Goal: Information Seeking & Learning: Learn about a topic

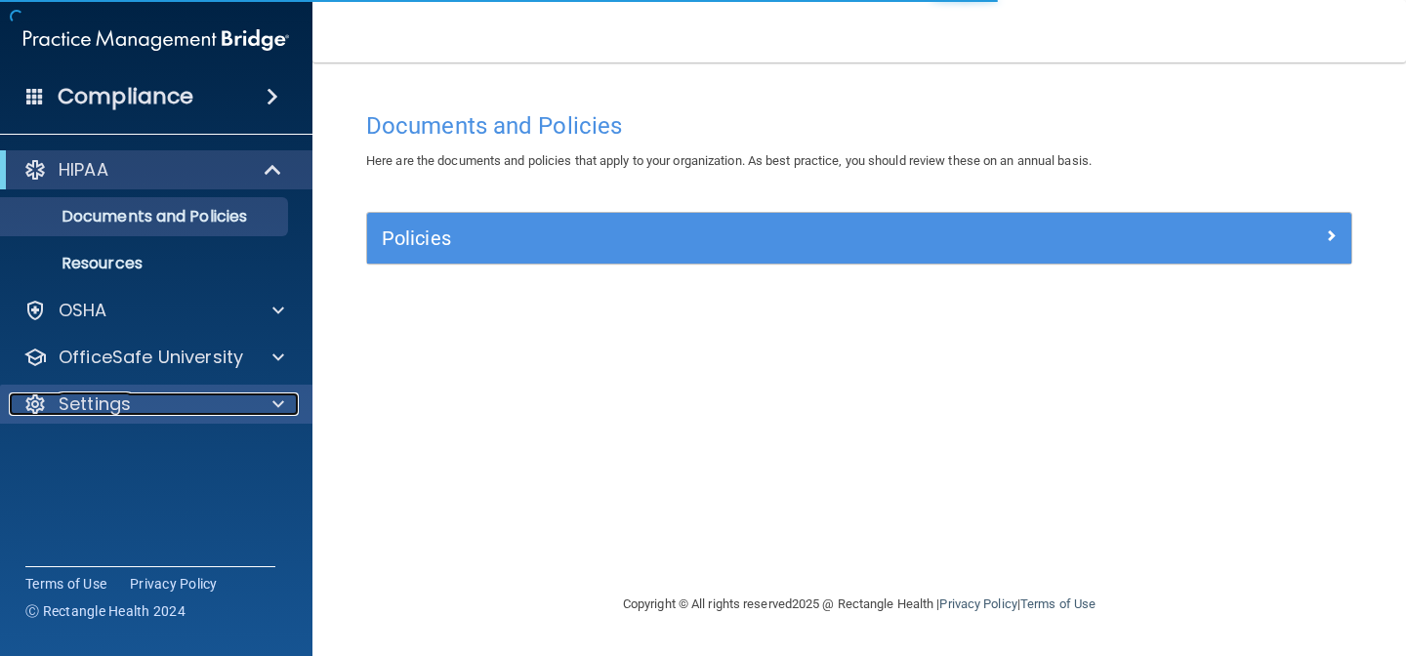
click at [177, 409] on div "Settings" at bounding box center [130, 404] width 242 height 23
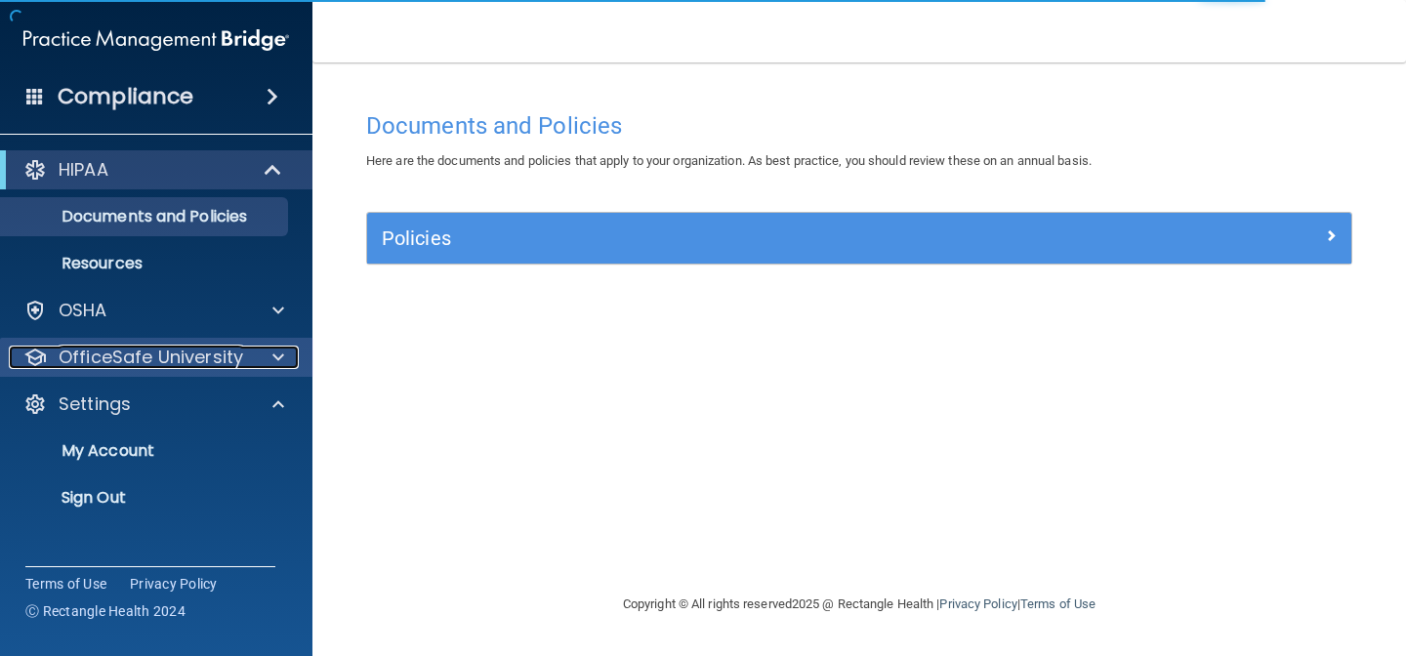
click at [174, 355] on p "OfficeSafe University" at bounding box center [151, 357] width 185 height 23
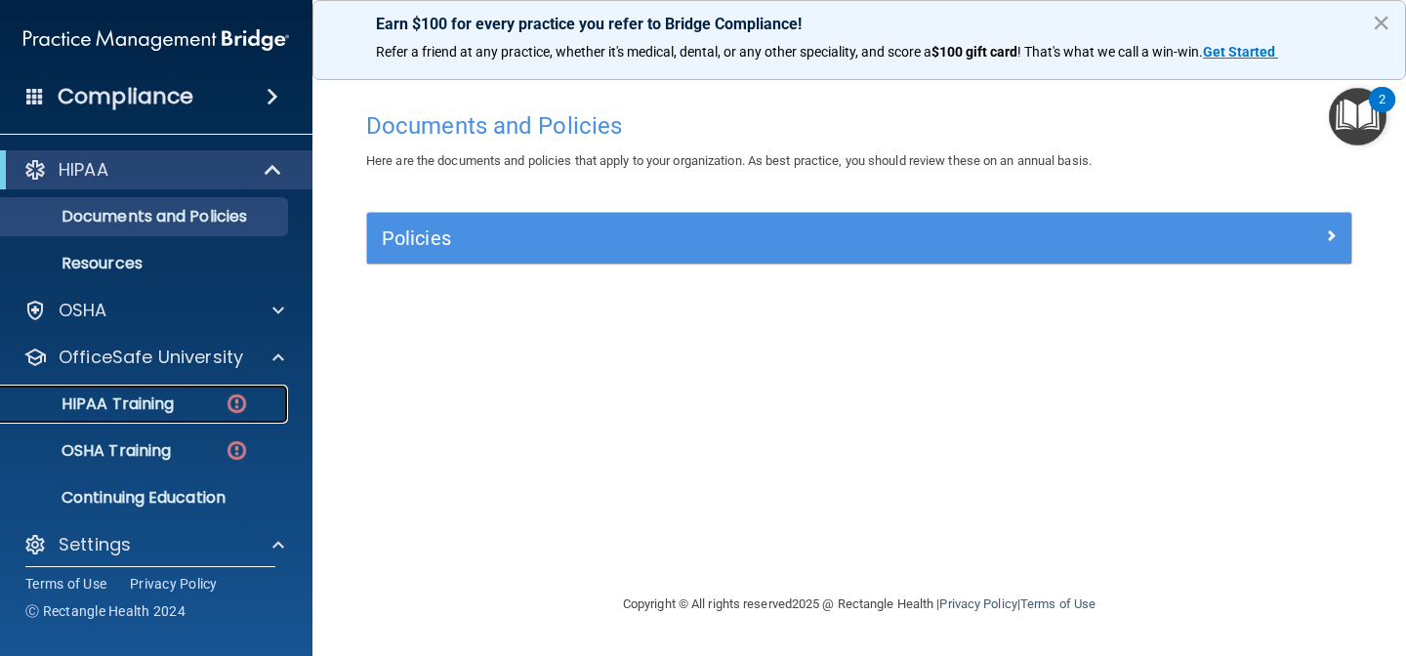
click at [177, 411] on div "HIPAA Training" at bounding box center [146, 404] width 267 height 20
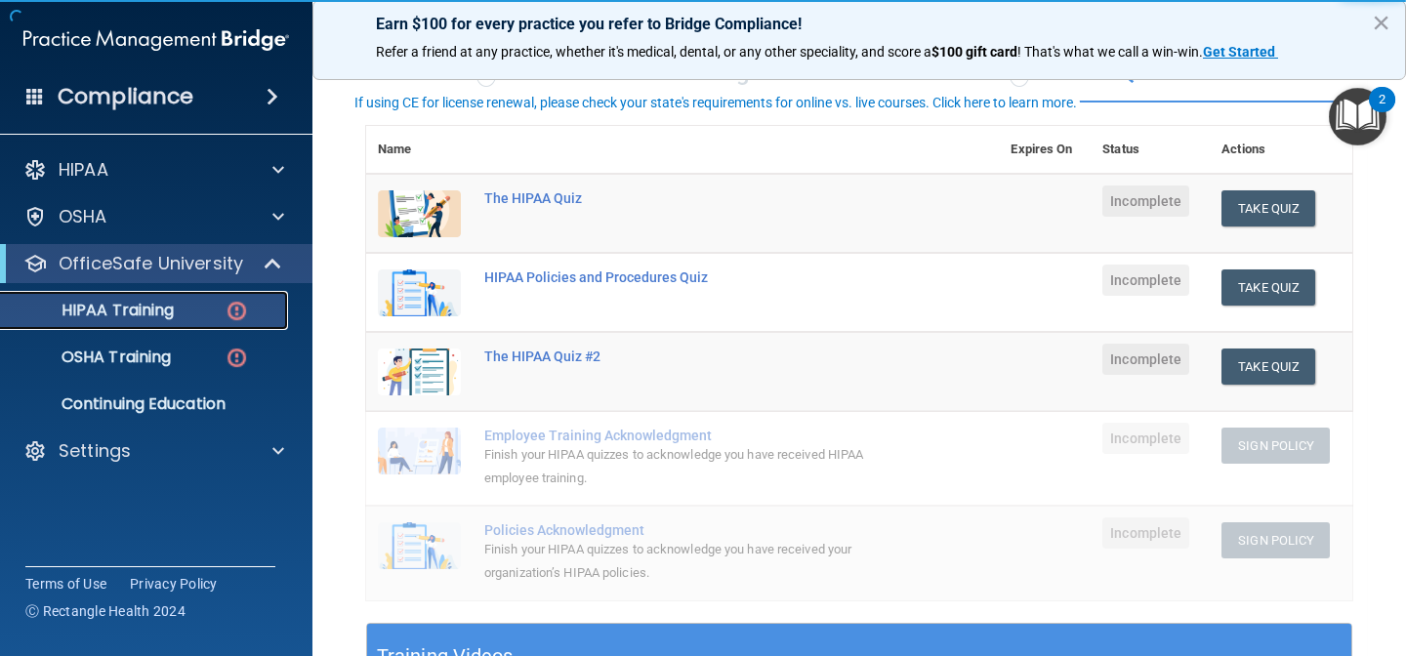
scroll to position [199, 0]
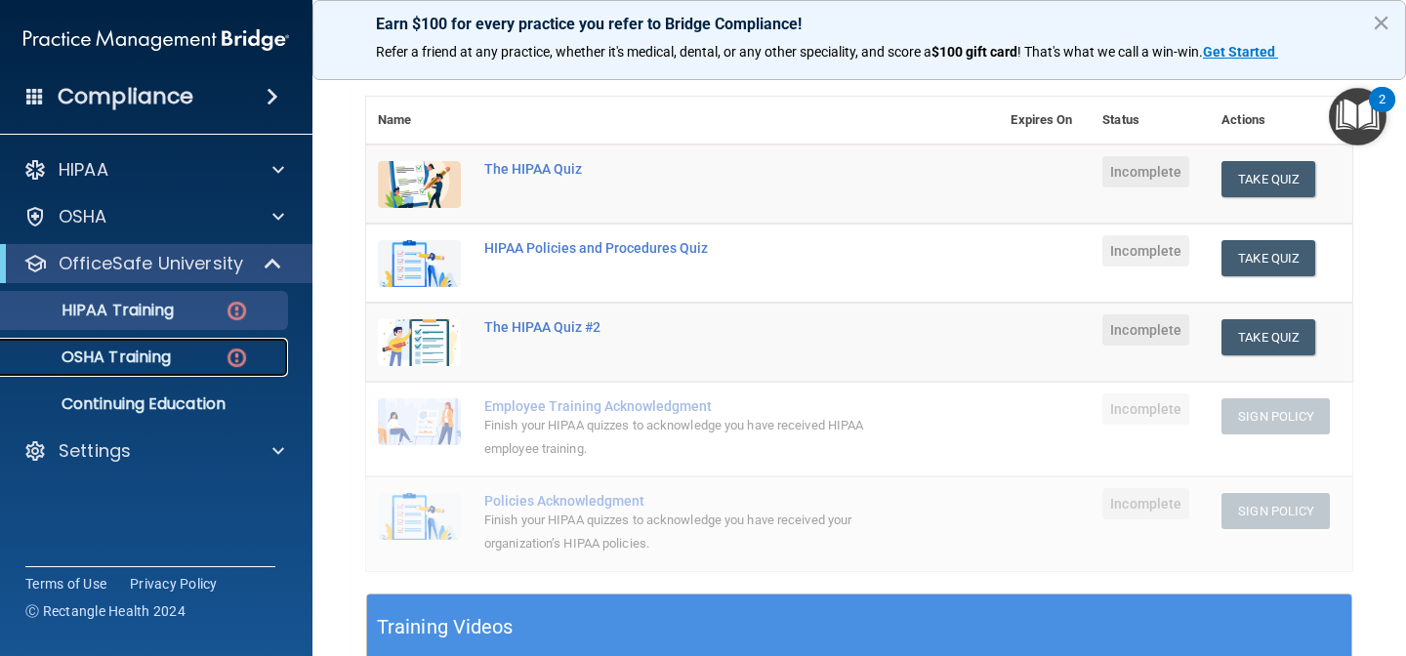
click at [158, 356] on p "OSHA Training" at bounding box center [92, 358] width 158 height 20
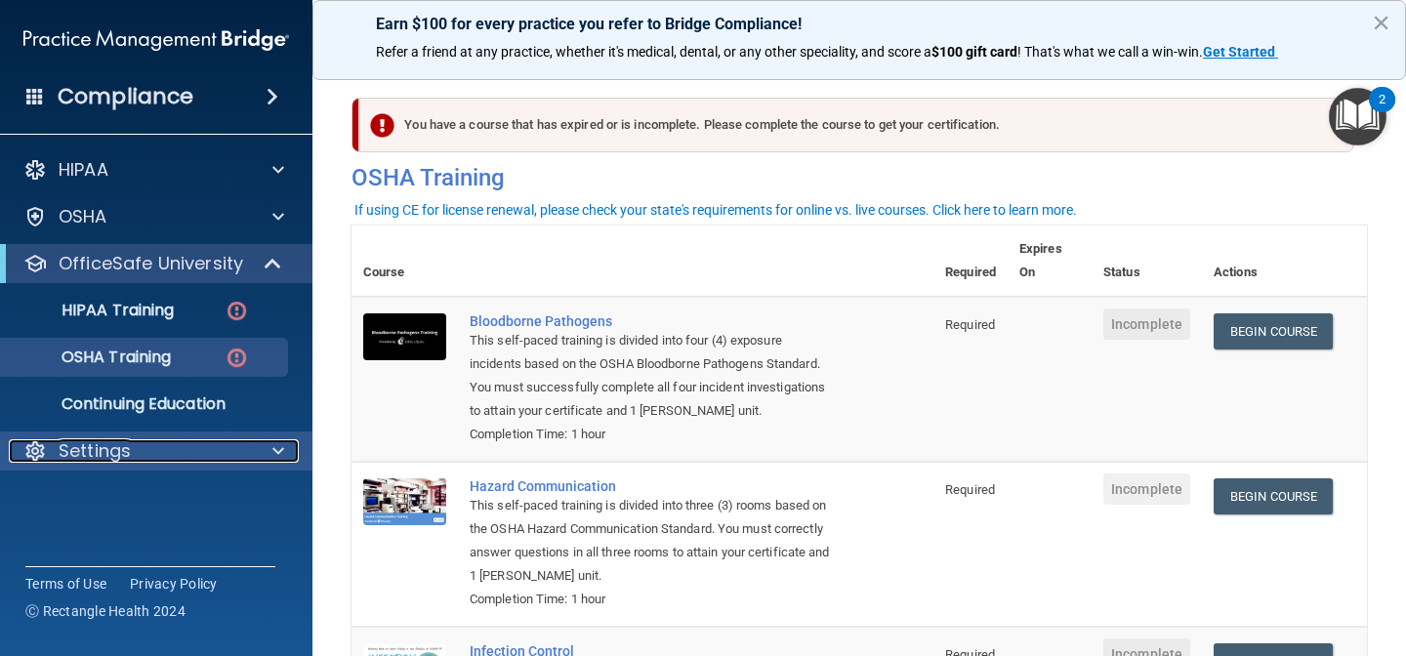
click at [141, 461] on div "Settings" at bounding box center [130, 450] width 242 height 23
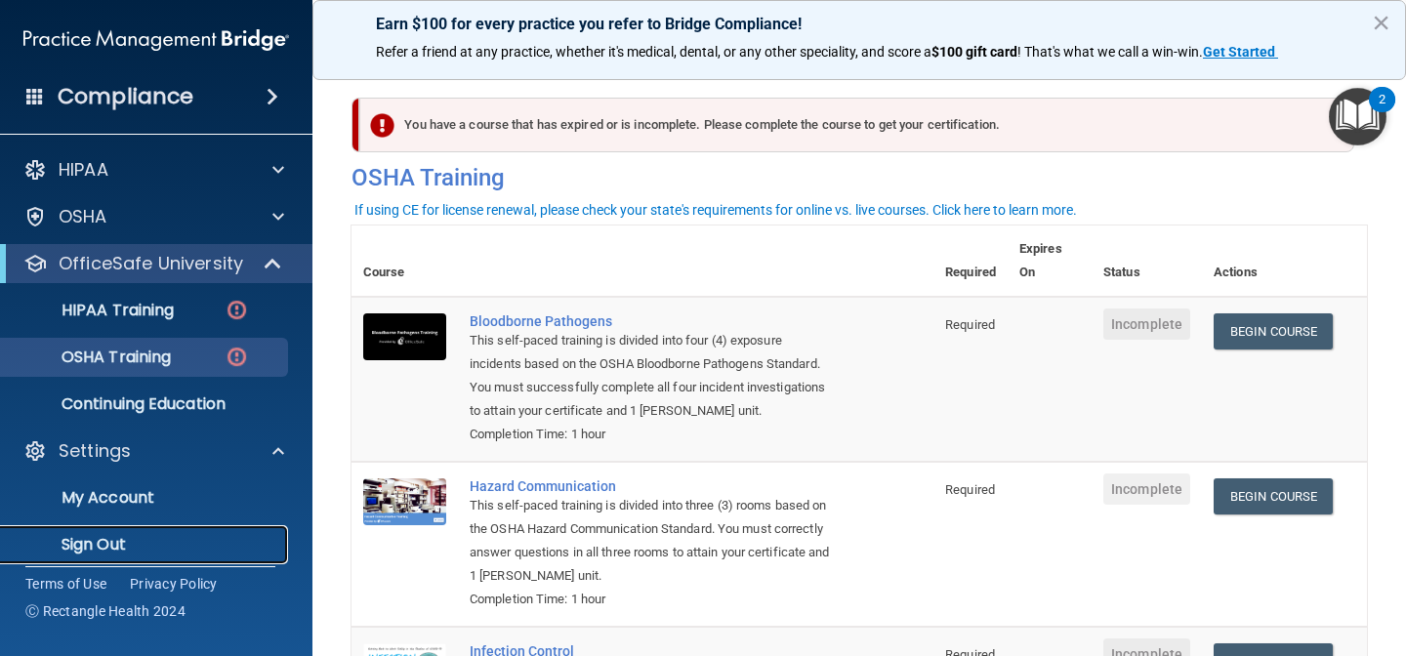
click at [136, 544] on p "Sign Out" at bounding box center [146, 545] width 267 height 20
